Goal: Information Seeking & Learning: Learn about a topic

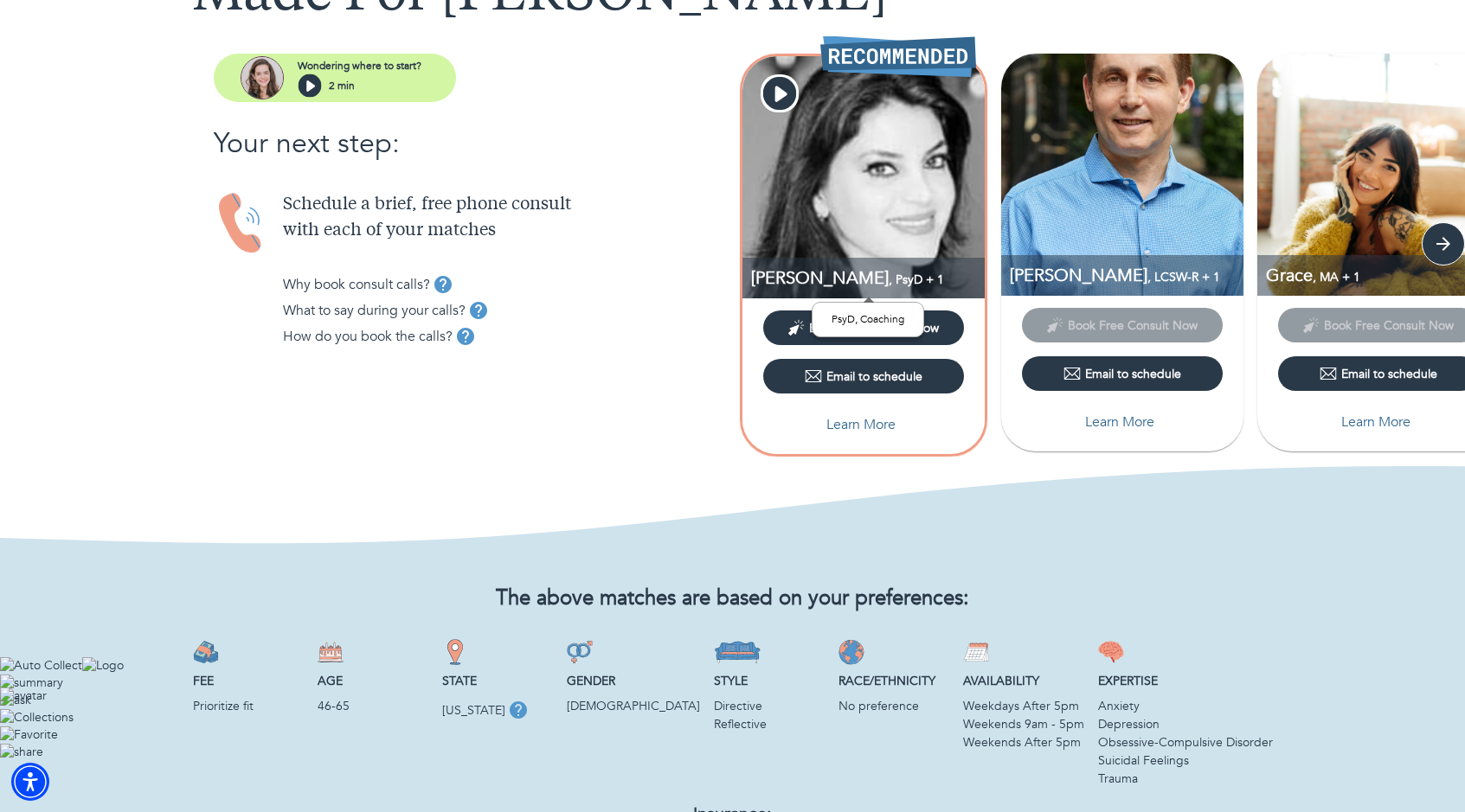
scroll to position [156, 0]
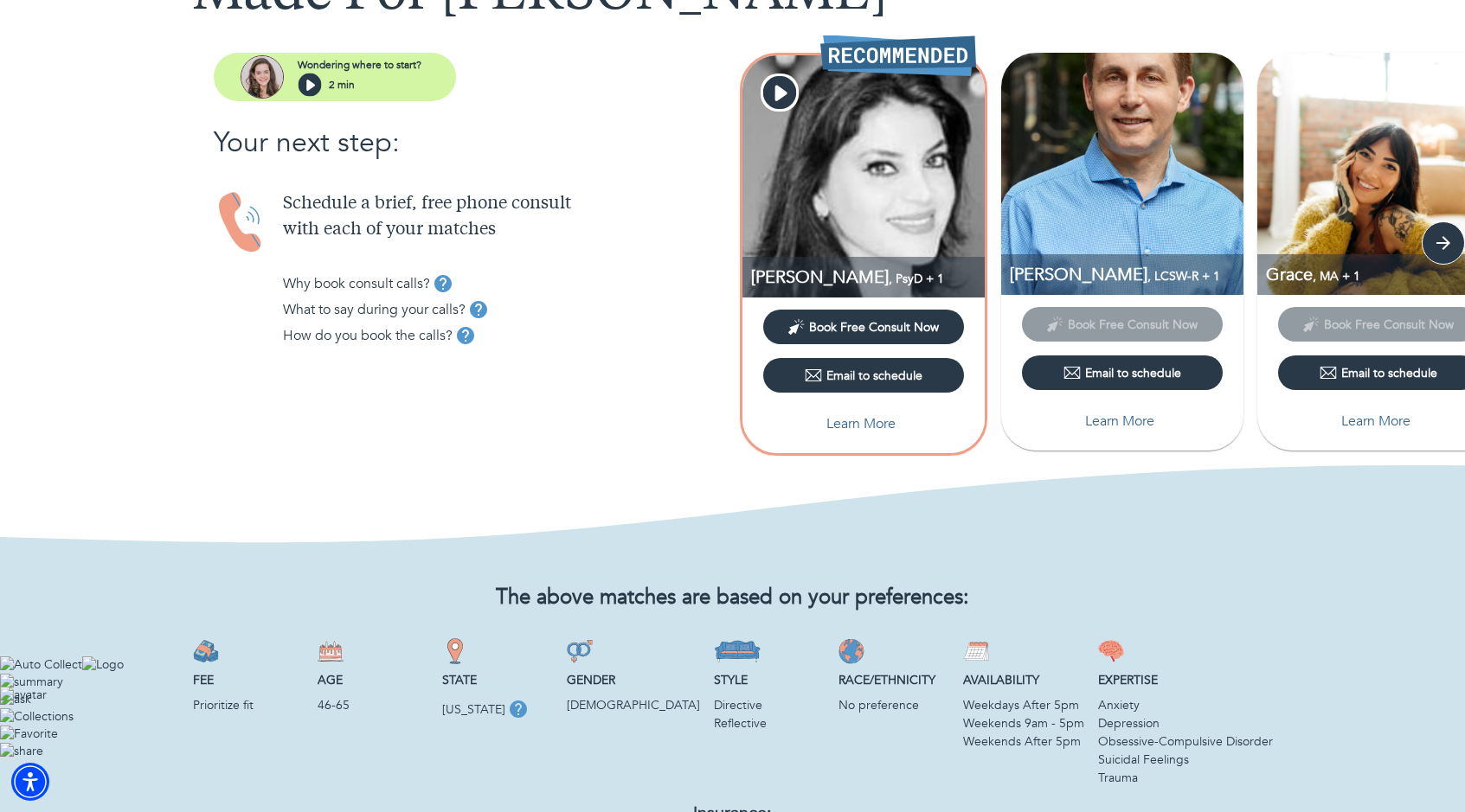
click at [947, 575] on div "The above matches are based on your preferences: Fee Prioritize fit Age [DEMOGR…" at bounding box center [732, 734] width 1080 height 338
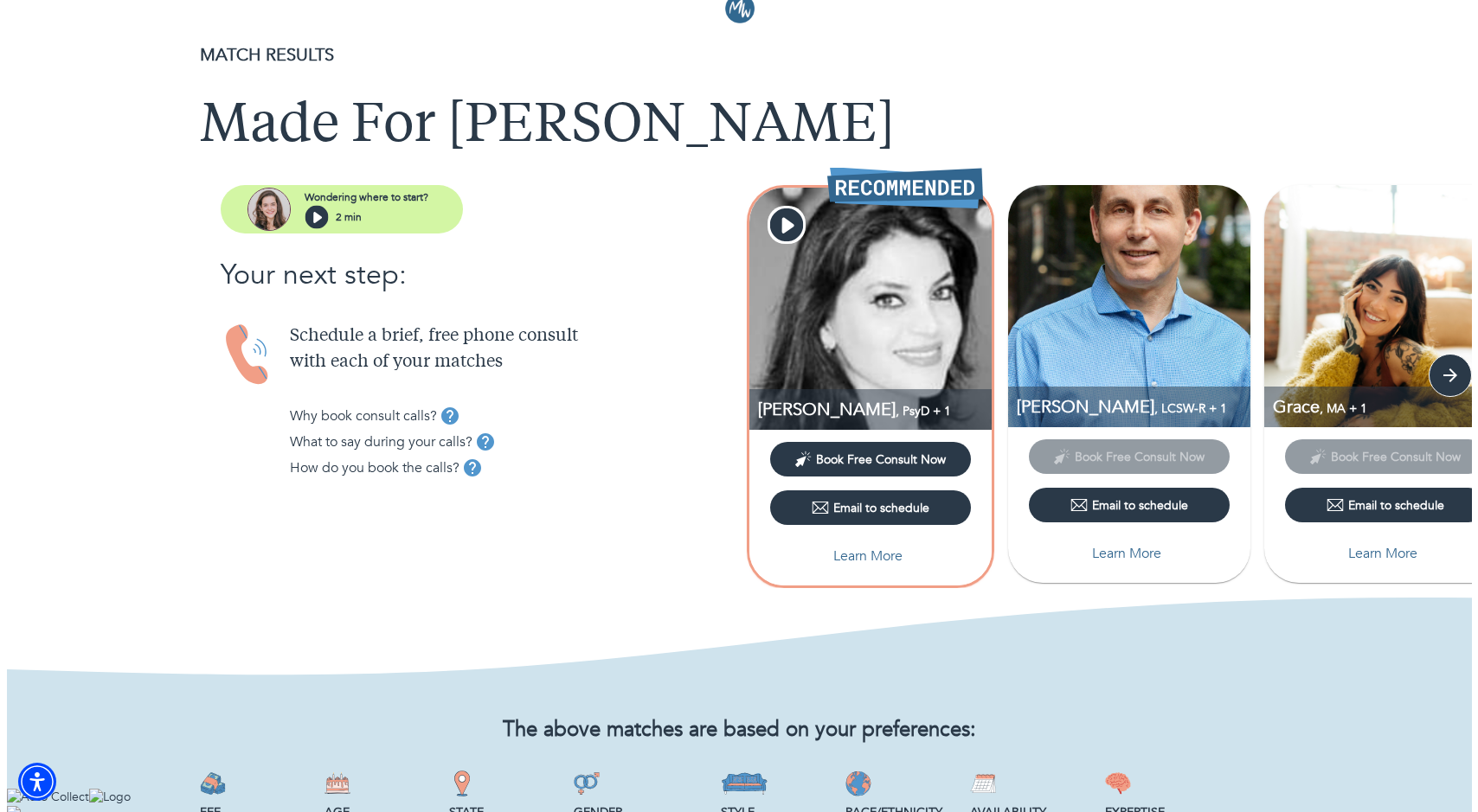
scroll to position [17, 0]
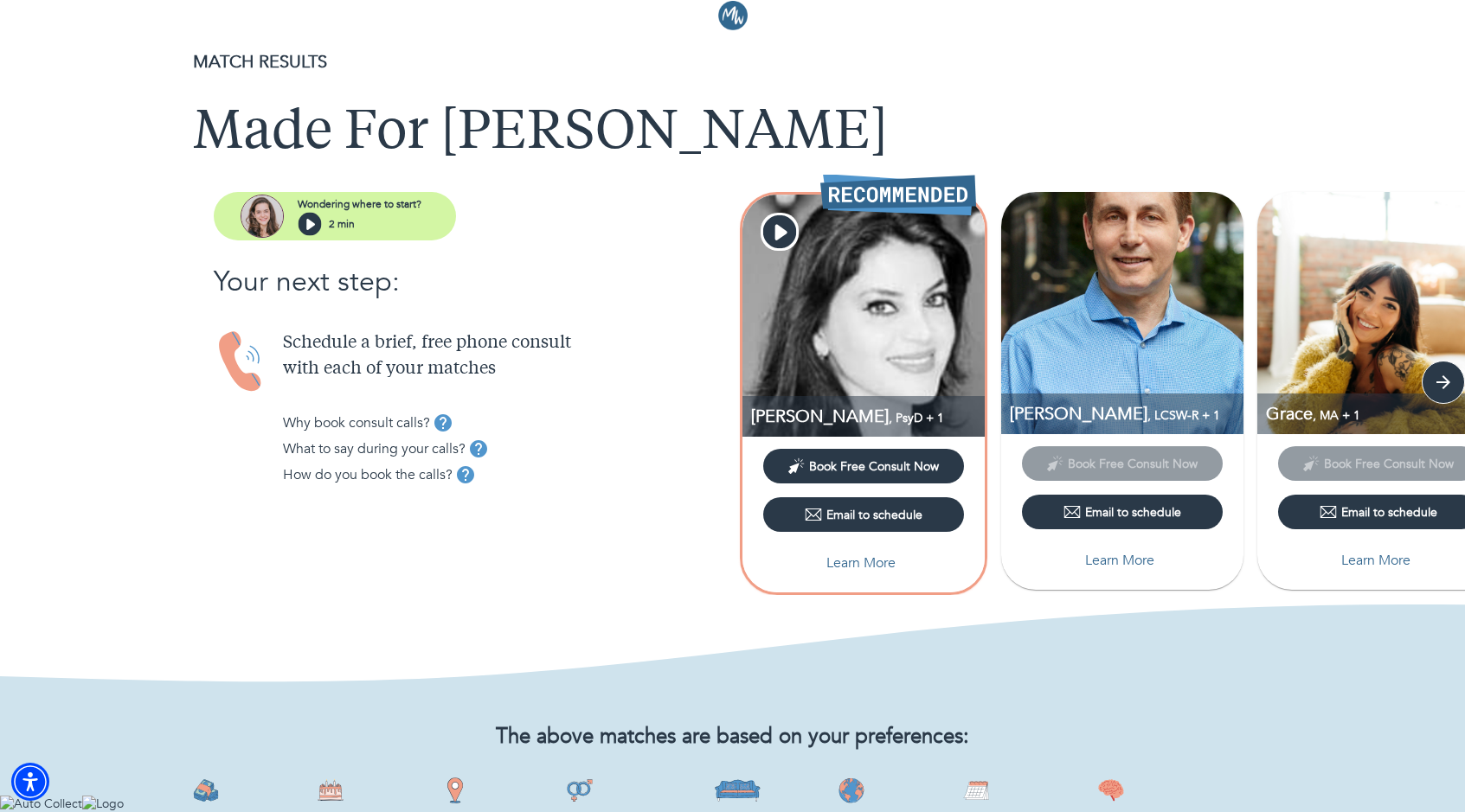
click at [1450, 796] on div at bounding box center [732, 807] width 1465 height 21
click at [1438, 796] on div at bounding box center [732, 807] width 1465 height 21
click at [1447, 796] on div at bounding box center [732, 807] width 1465 height 21
click at [1459, 383] on button "button" at bounding box center [1443, 382] width 43 height 43
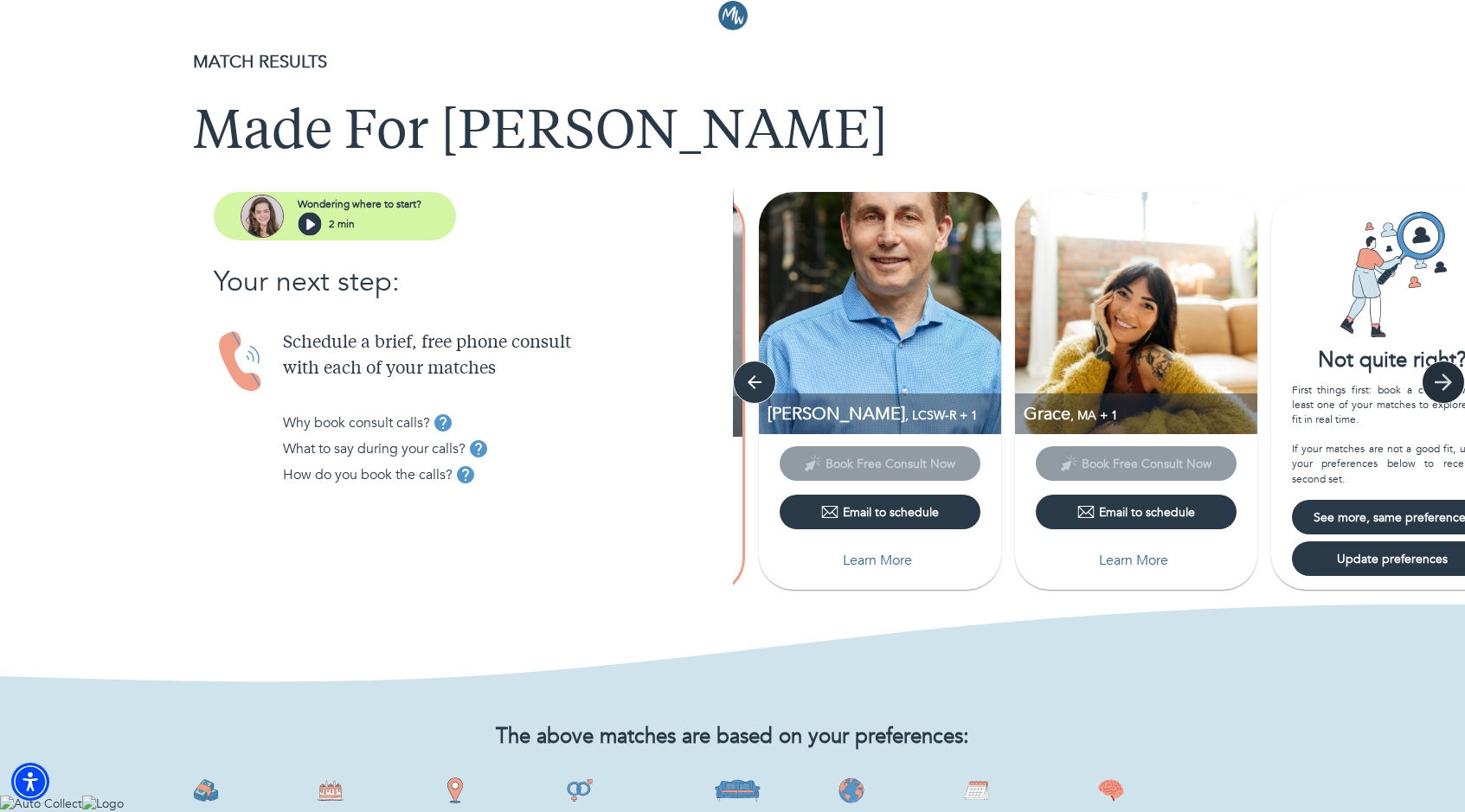
click at [1459, 383] on button "button" at bounding box center [1443, 382] width 43 height 43
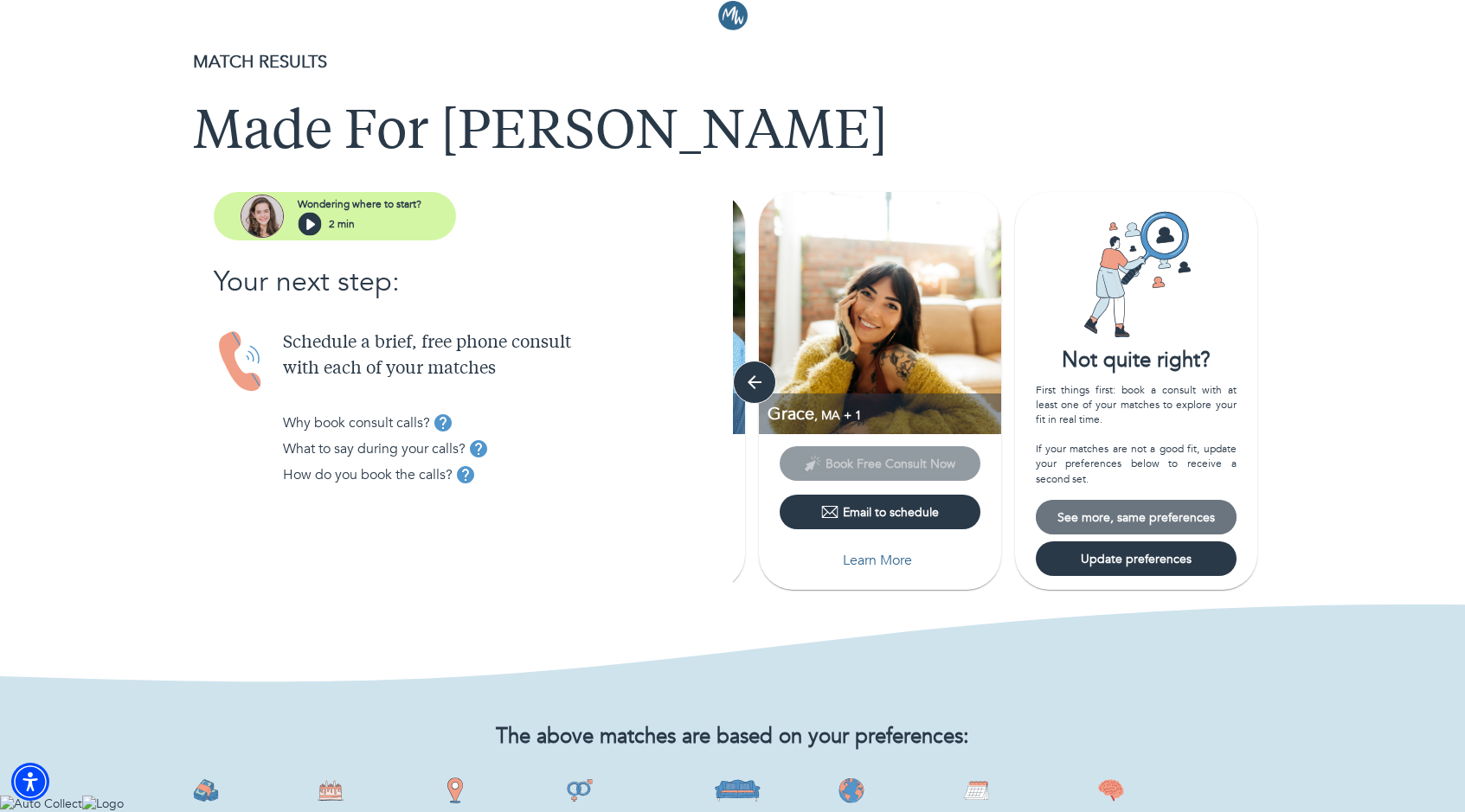
click at [1204, 517] on span "See more, same preferences" at bounding box center [1136, 517] width 187 height 17
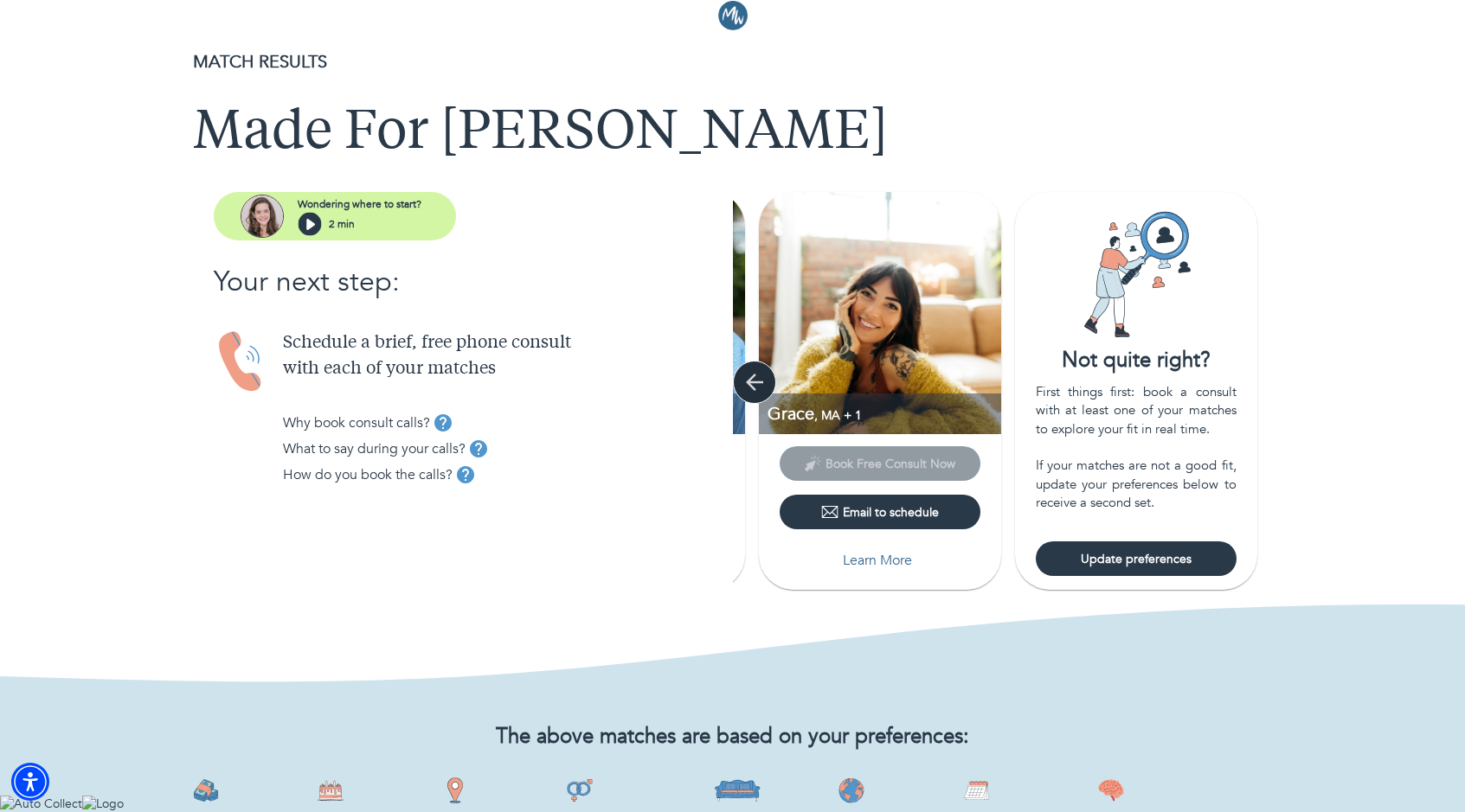
click at [759, 385] on icon "button" at bounding box center [754, 382] width 26 height 26
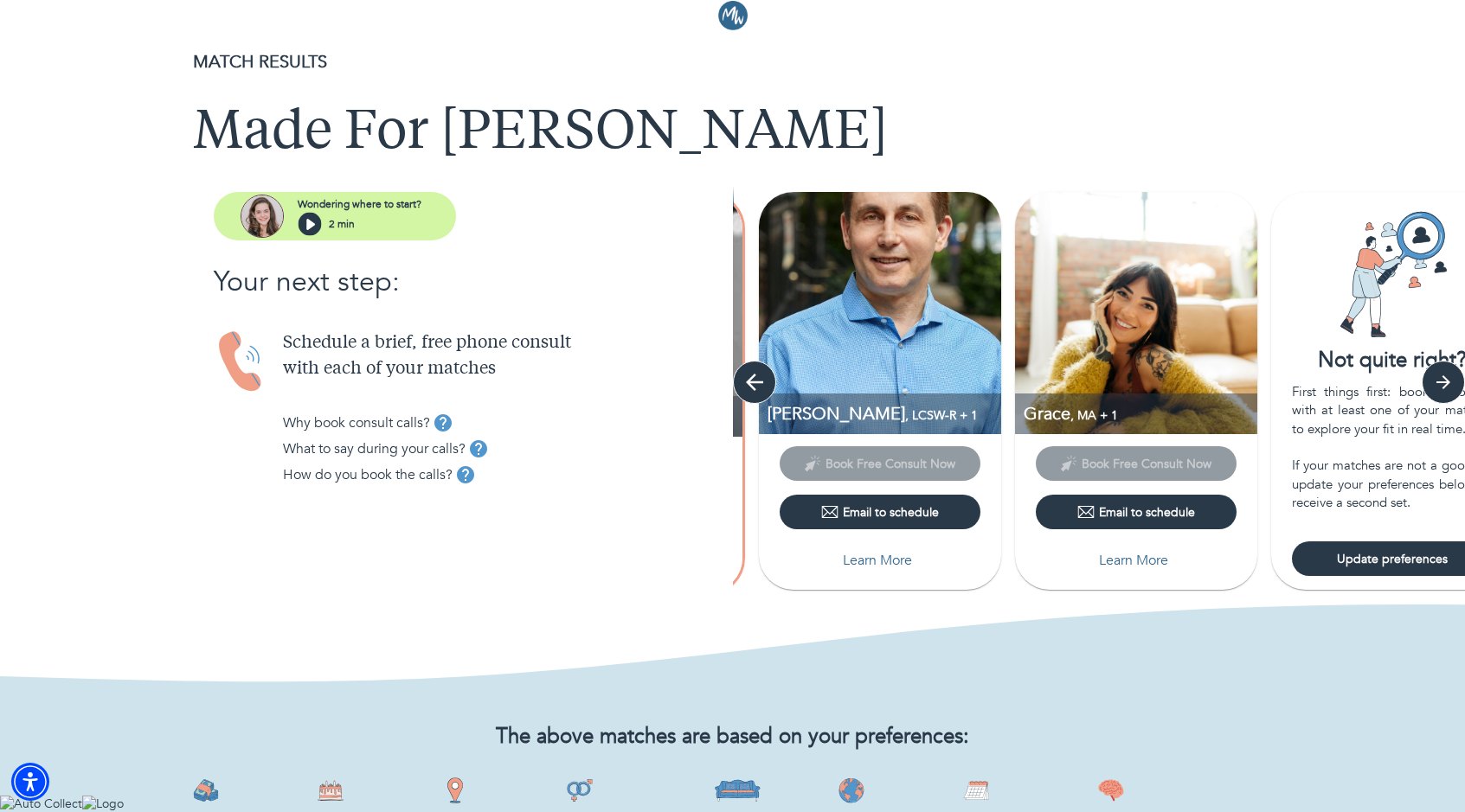
click at [759, 385] on icon "button" at bounding box center [754, 382] width 26 height 26
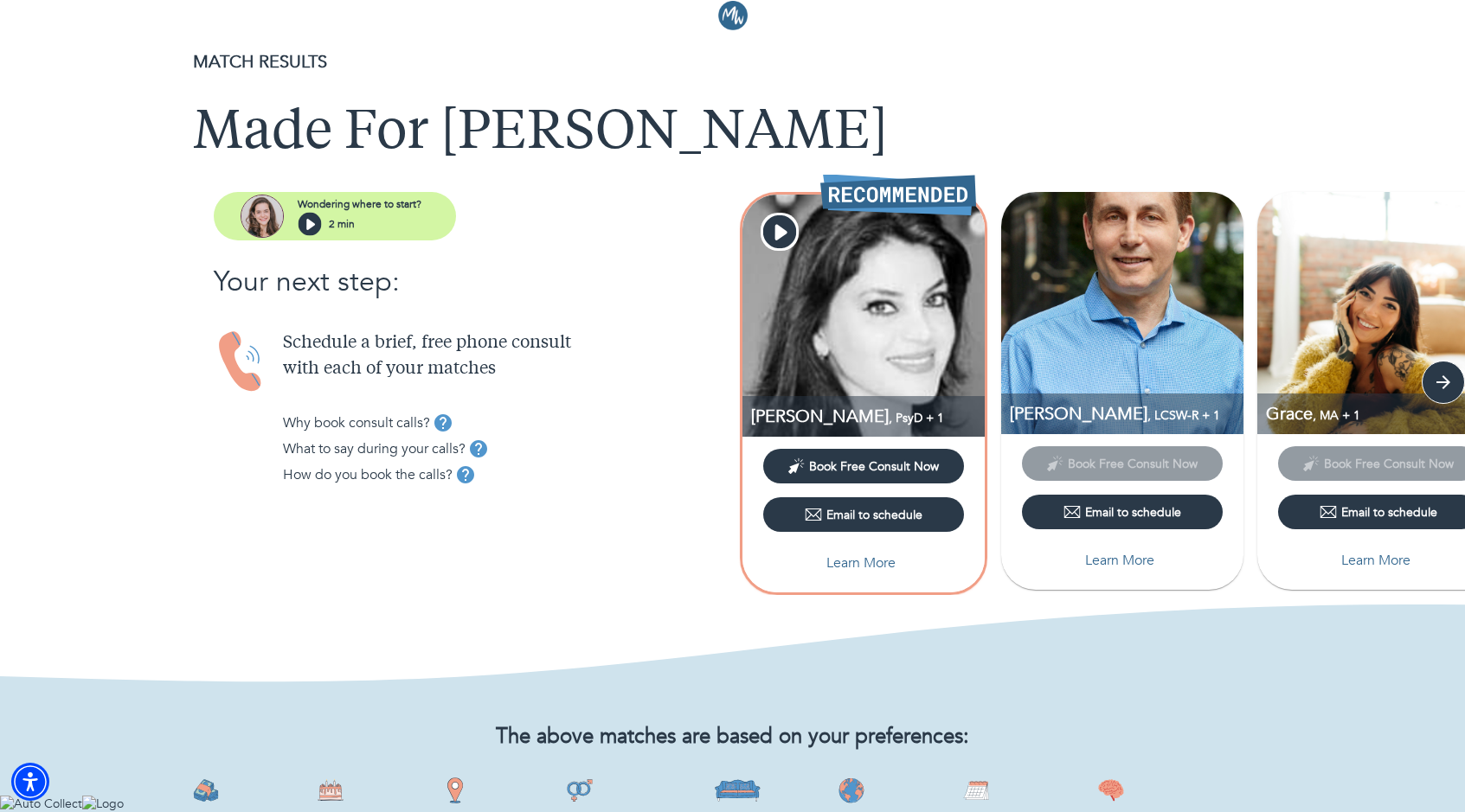
click at [759, 385] on img at bounding box center [863, 316] width 242 height 242
click at [785, 233] on icon "button" at bounding box center [780, 233] width 12 height 16
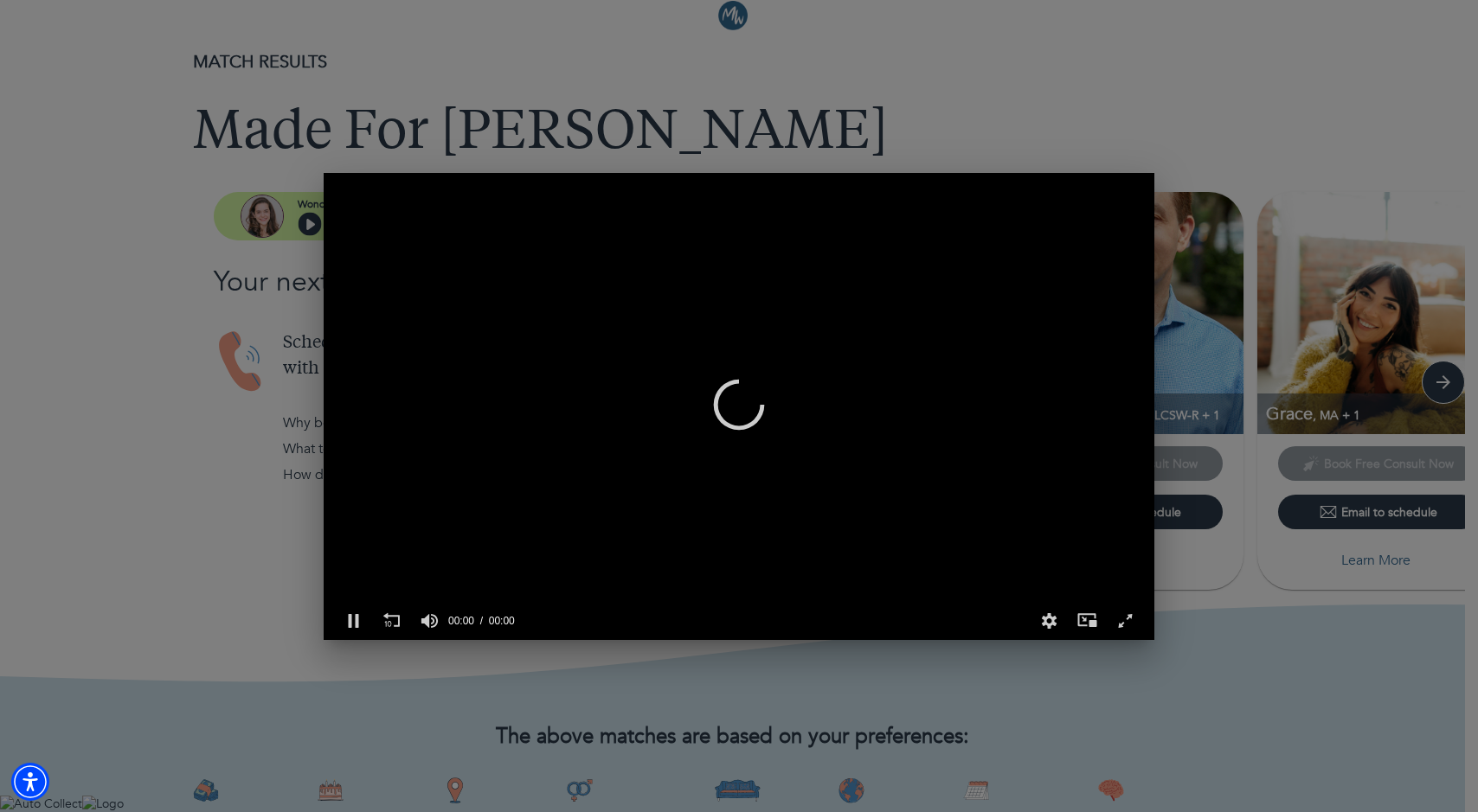
scroll to position [0, 817]
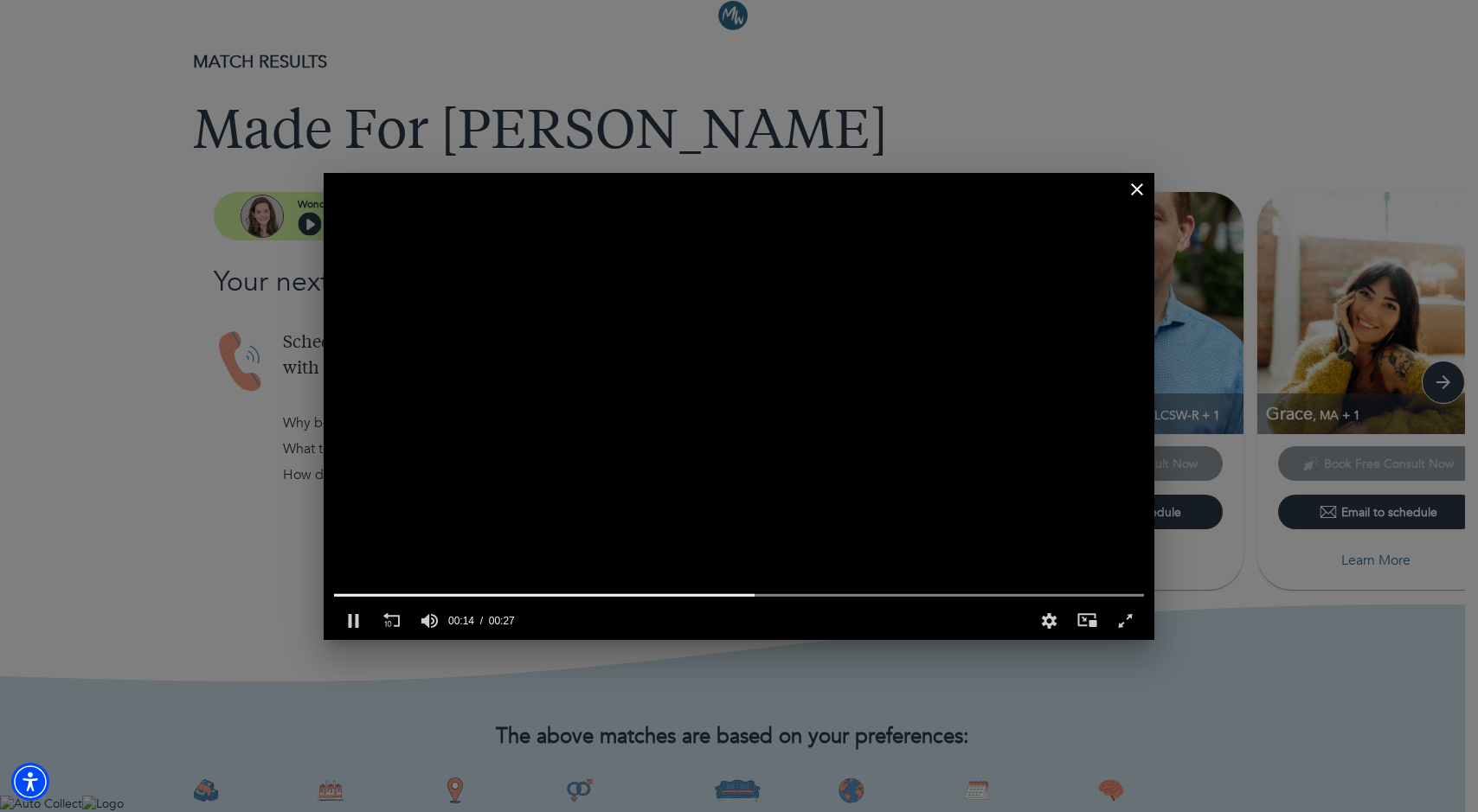
click at [1142, 188] on icon "button" at bounding box center [1137, 188] width 20 height 20
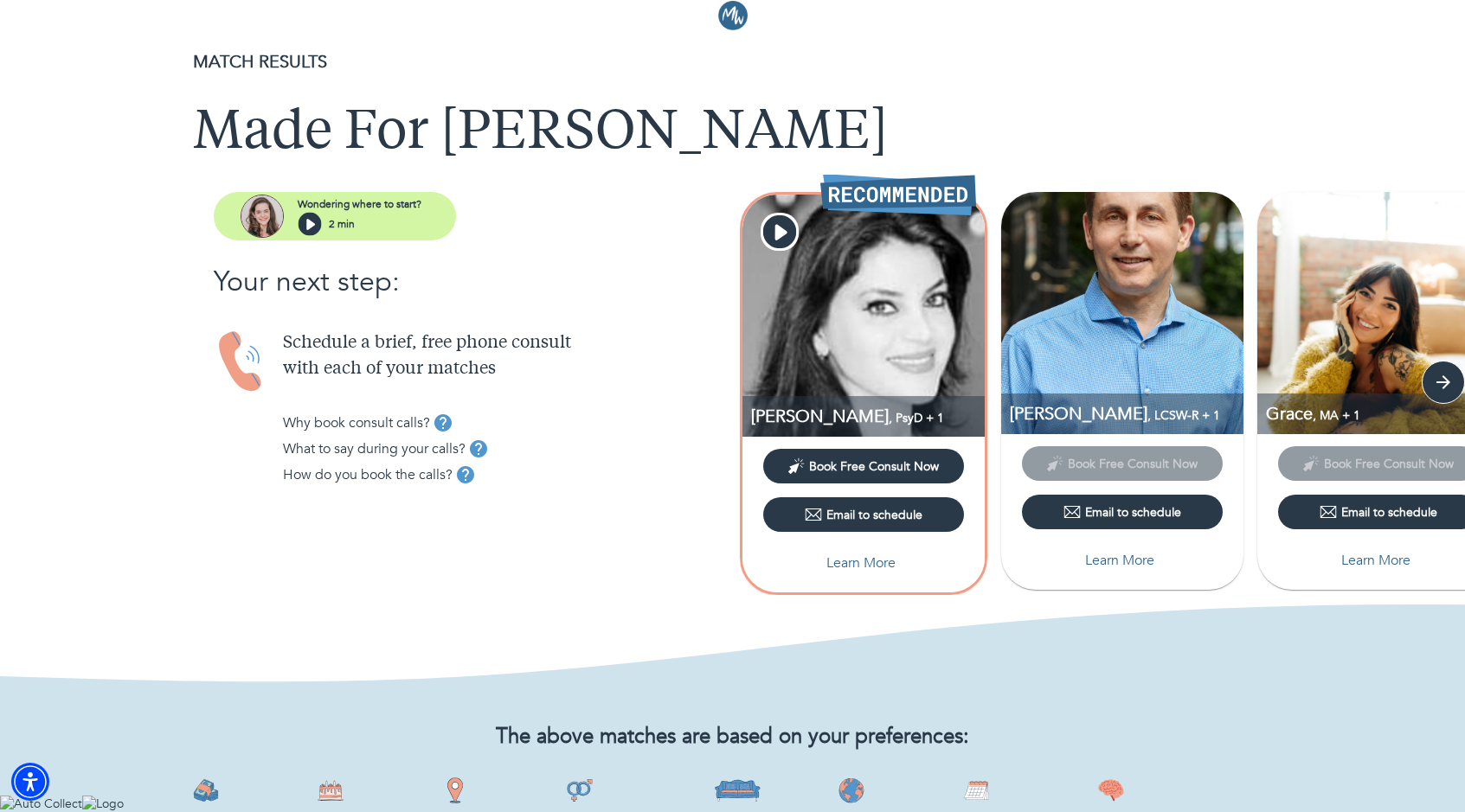
click at [1327, 364] on img at bounding box center [1378, 313] width 242 height 242
click at [1385, 557] on p "Learn More" at bounding box center [1376, 560] width 69 height 20
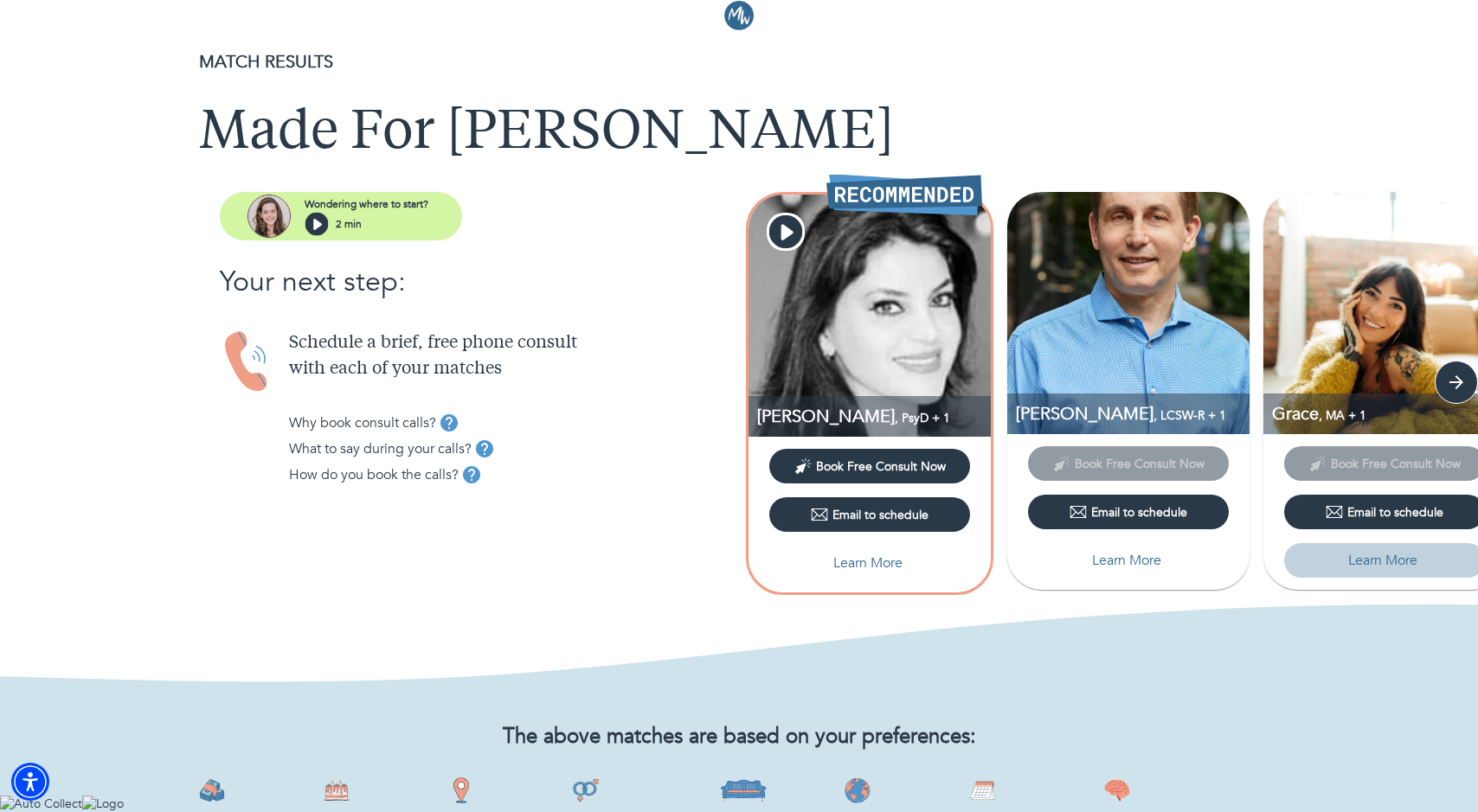
select select "3"
select select "2"
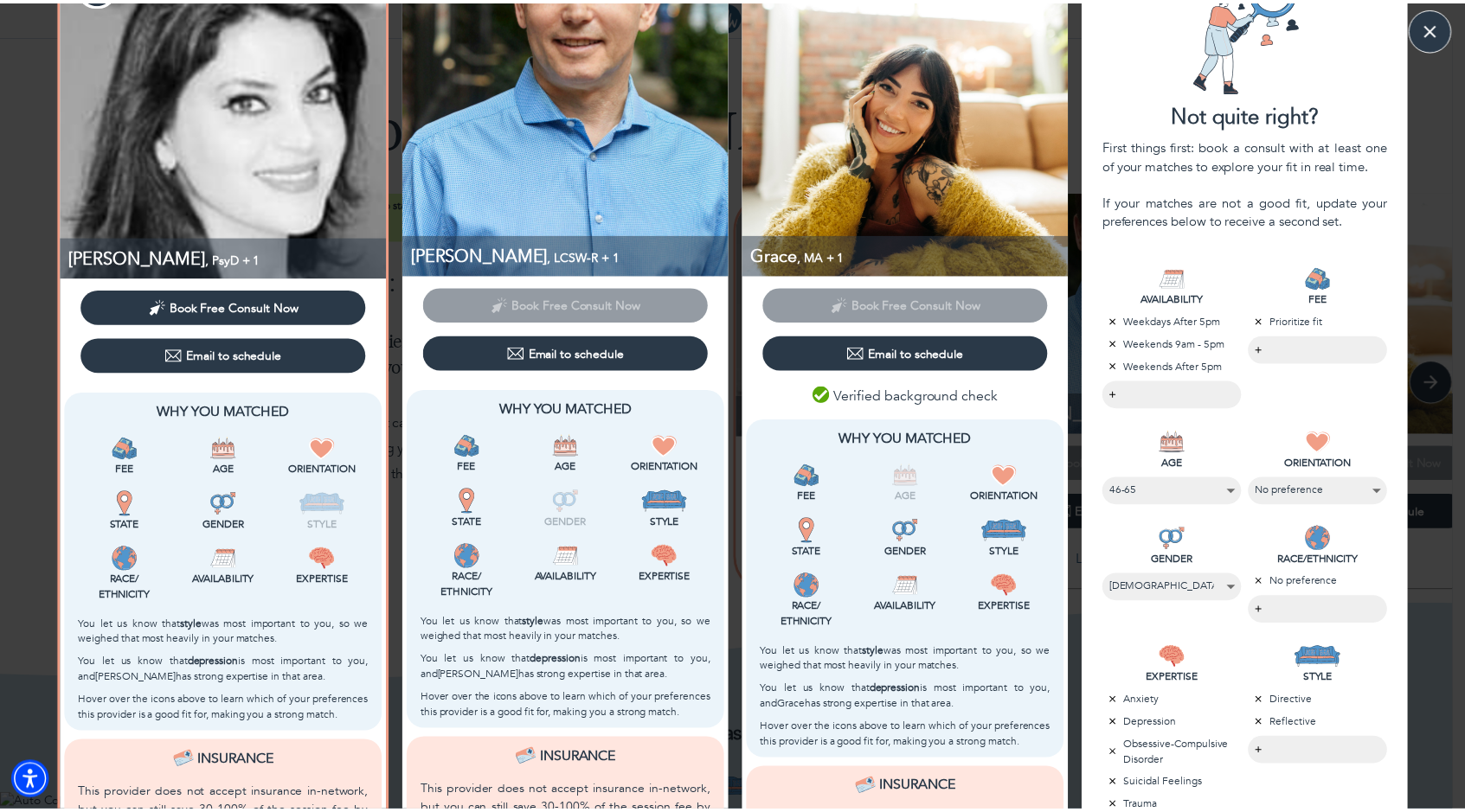
scroll to position [0, 0]
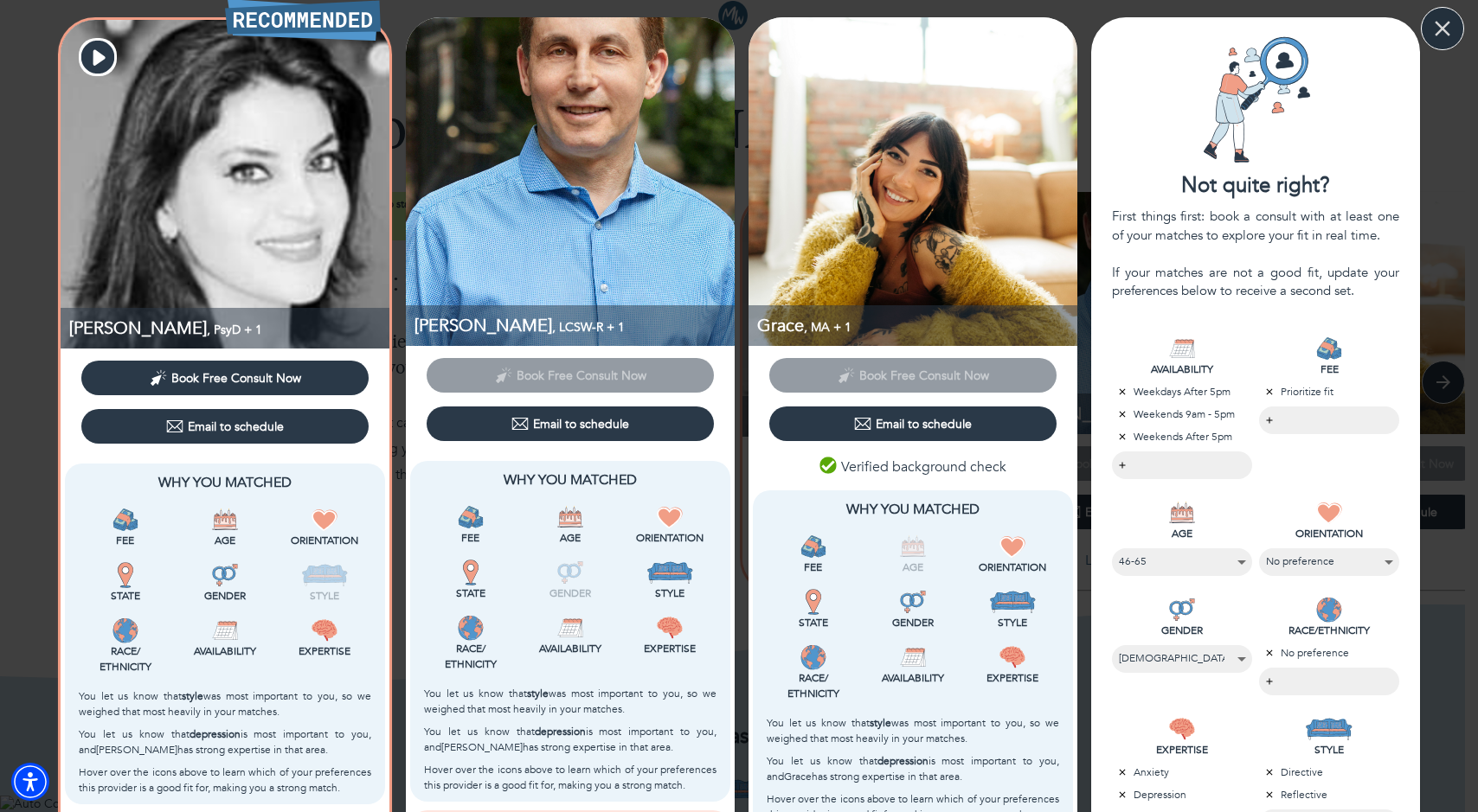
click at [1431, 22] on icon "button" at bounding box center [1442, 28] width 26 height 26
